Goal: Check status: Check status

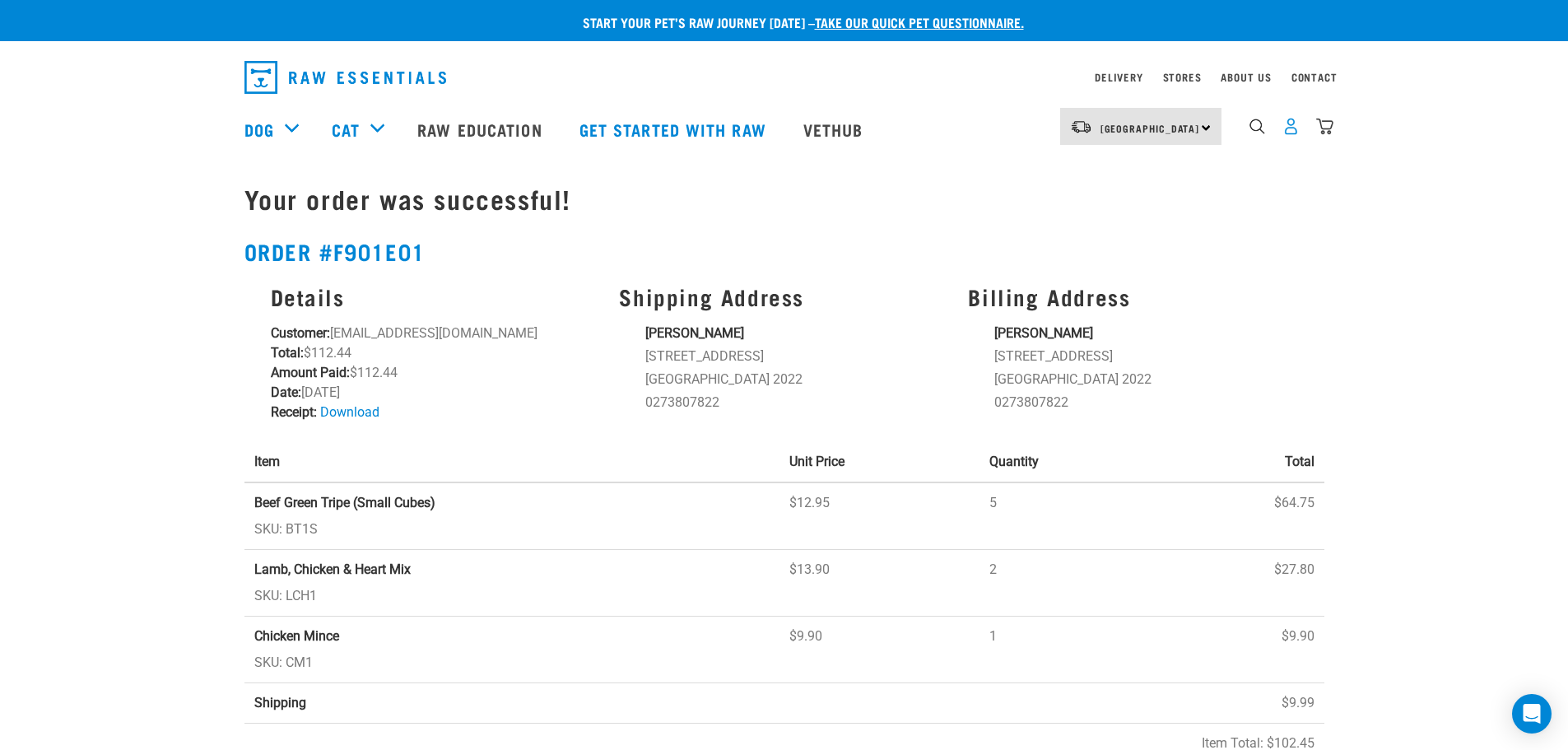
click at [1294, 135] on img "dropdown navigation" at bounding box center [1291, 126] width 17 height 17
click at [1293, 131] on img "dropdown navigation" at bounding box center [1291, 126] width 17 height 17
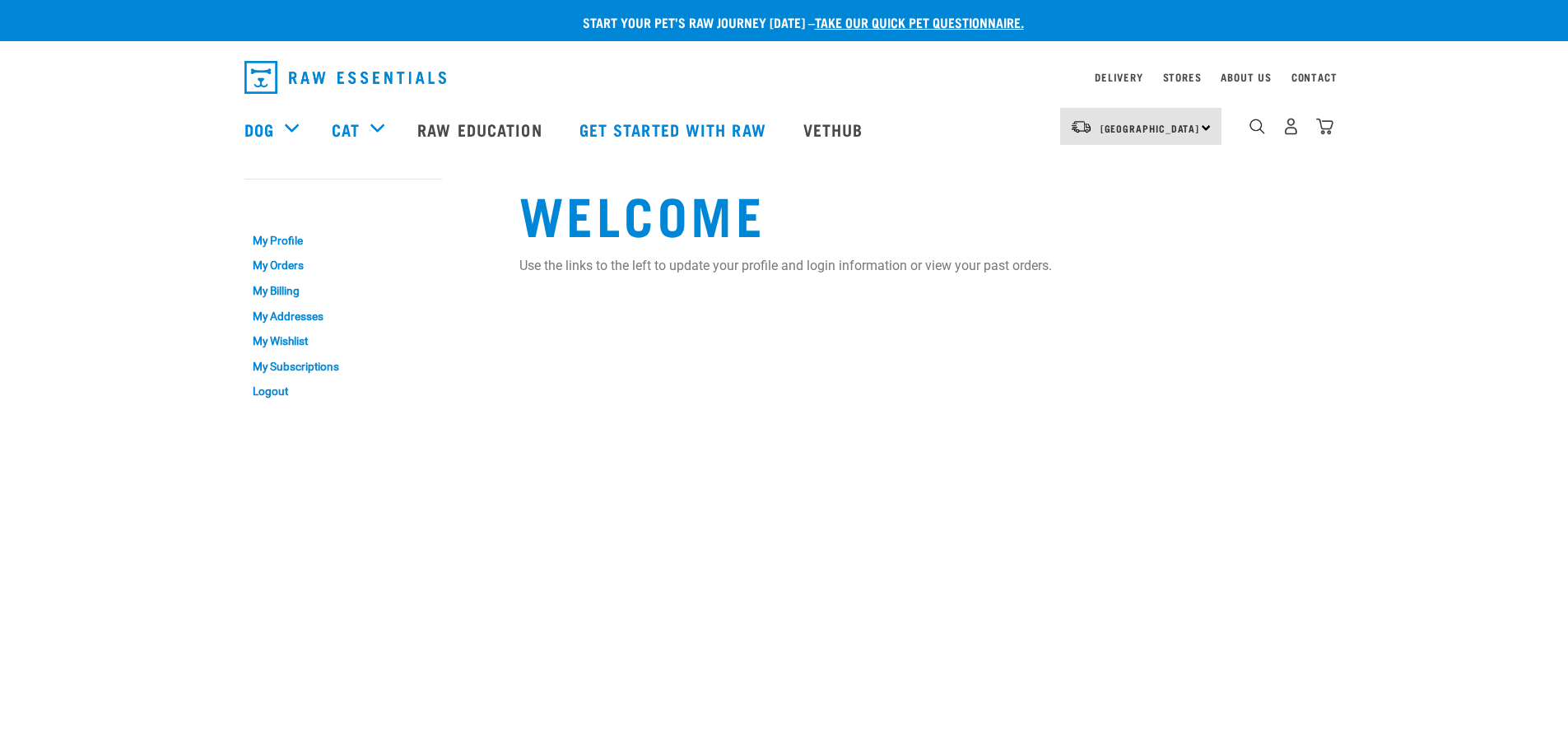
click at [1293, 131] on img "dropdown navigation" at bounding box center [1291, 126] width 17 height 17
